Goal: Information Seeking & Learning: Learn about a topic

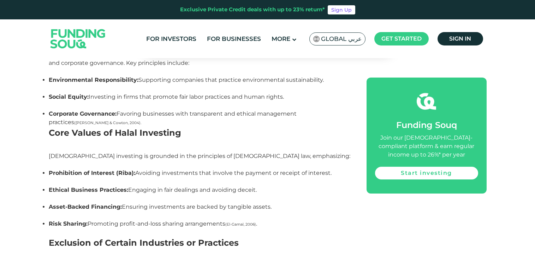
scroll to position [636, 0]
click at [247, 126] on h2 "Core Values of Halal Investing" at bounding box center [200, 138] width 302 height 25
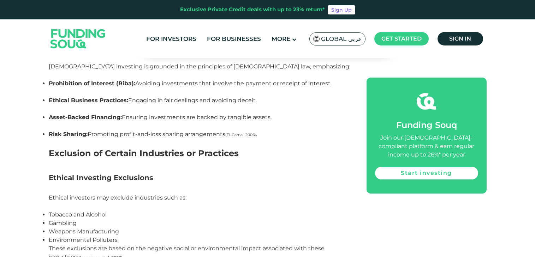
scroll to position [742, 0]
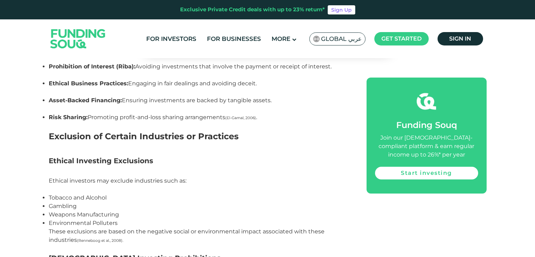
click at [287, 156] on h3 "Ethical Investing Exclusions" at bounding box center [200, 166] width 302 height 21
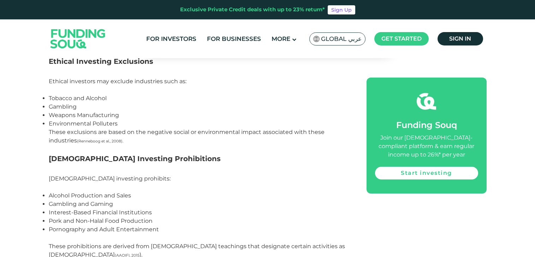
scroll to position [847, 0]
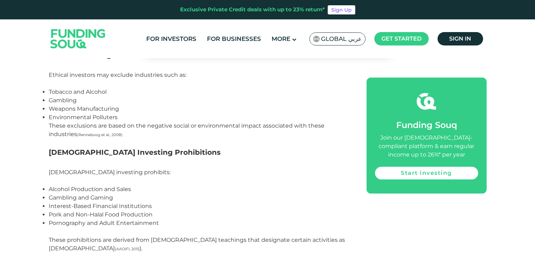
click at [231, 147] on h3 "[DEMOGRAPHIC_DATA] Investing Prohibitions" at bounding box center [200, 157] width 302 height 21
click at [207, 147] on h3 "[DEMOGRAPHIC_DATA] Investing Prohibitions" at bounding box center [200, 157] width 302 height 21
click at [200, 147] on h3 "[DEMOGRAPHIC_DATA] Investing Prohibitions" at bounding box center [200, 157] width 302 height 21
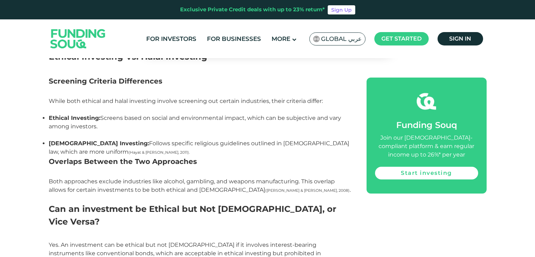
scroll to position [1059, 0]
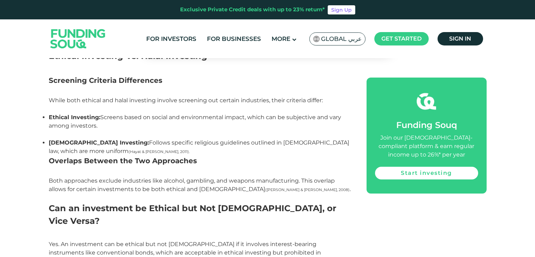
click at [193, 113] on li "Ethical Investing: Screens based on social and environmental impact, which can …" at bounding box center [200, 125] width 302 height 25
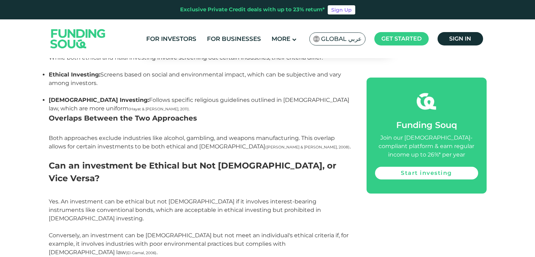
scroll to position [1165, 0]
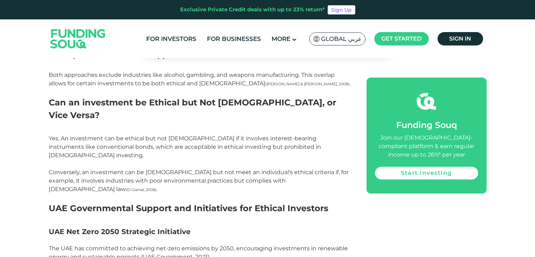
click at [200, 96] on h2 "Can an investment be Ethical but Not [DEMOGRAPHIC_DATA], or Vice Versa?" at bounding box center [200, 115] width 302 height 38
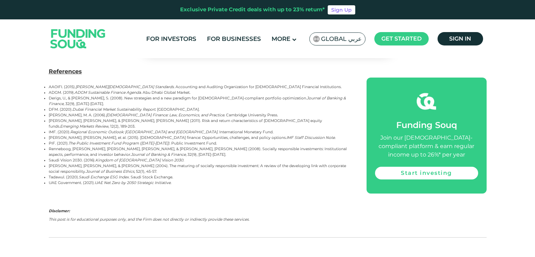
scroll to position [1695, 0]
